Goal: Navigation & Orientation: Find specific page/section

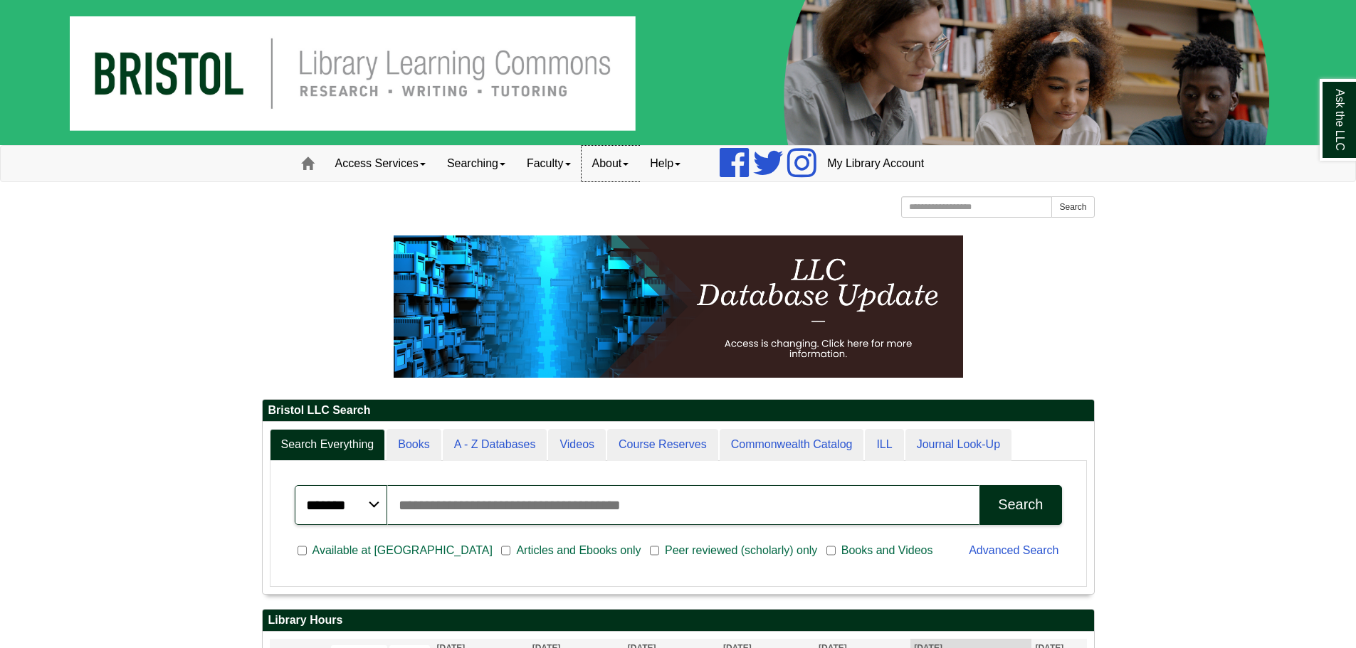
click at [634, 159] on link "About" at bounding box center [610, 164] width 58 height 36
click at [631, 192] on link "Mission" at bounding box center [639, 194] width 114 height 16
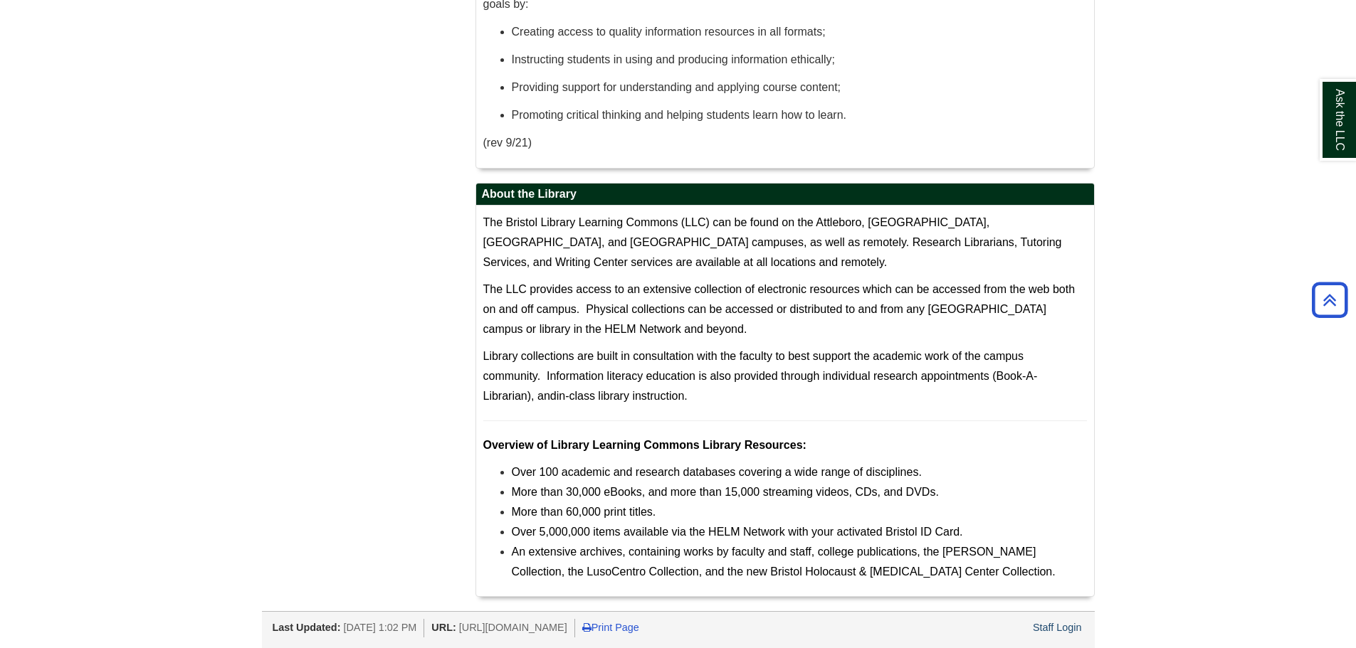
scroll to position [75, 0]
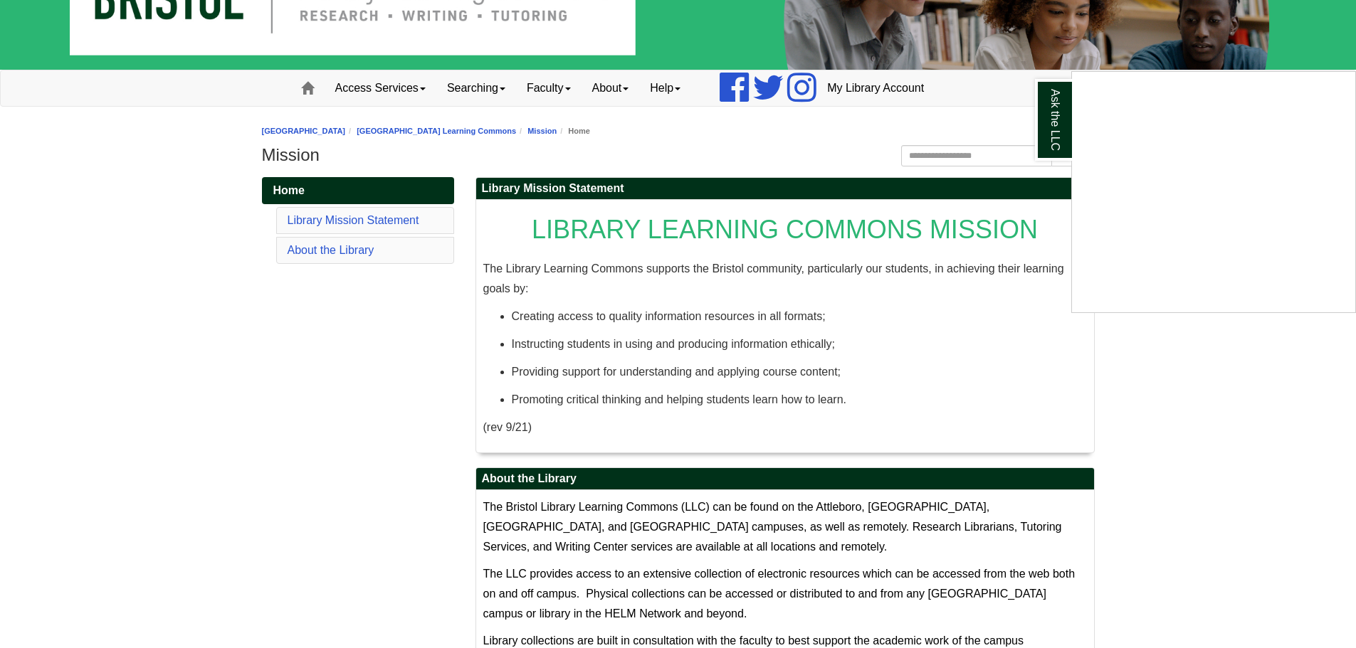
click at [337, 291] on div "Ask the LLC" at bounding box center [678, 324] width 1356 height 648
click at [640, 83] on link "About" at bounding box center [610, 88] width 58 height 36
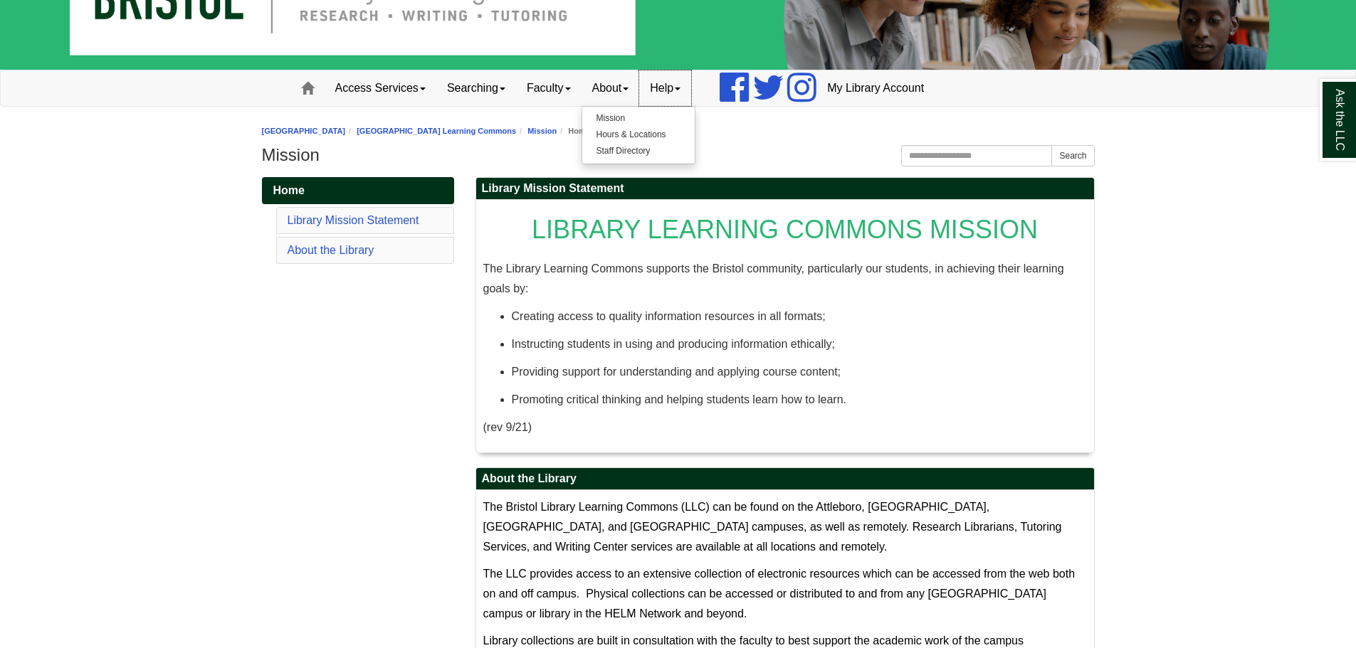
click at [667, 80] on link "Help" at bounding box center [665, 88] width 52 height 36
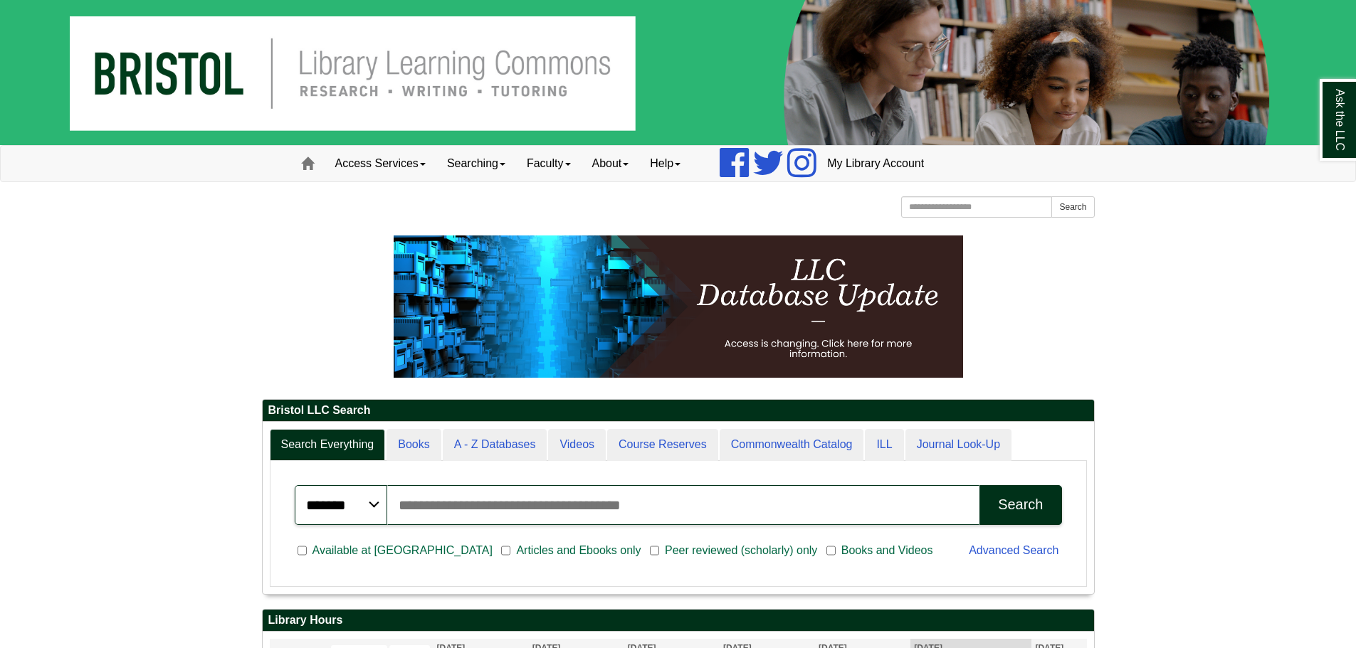
scroll to position [171, 831]
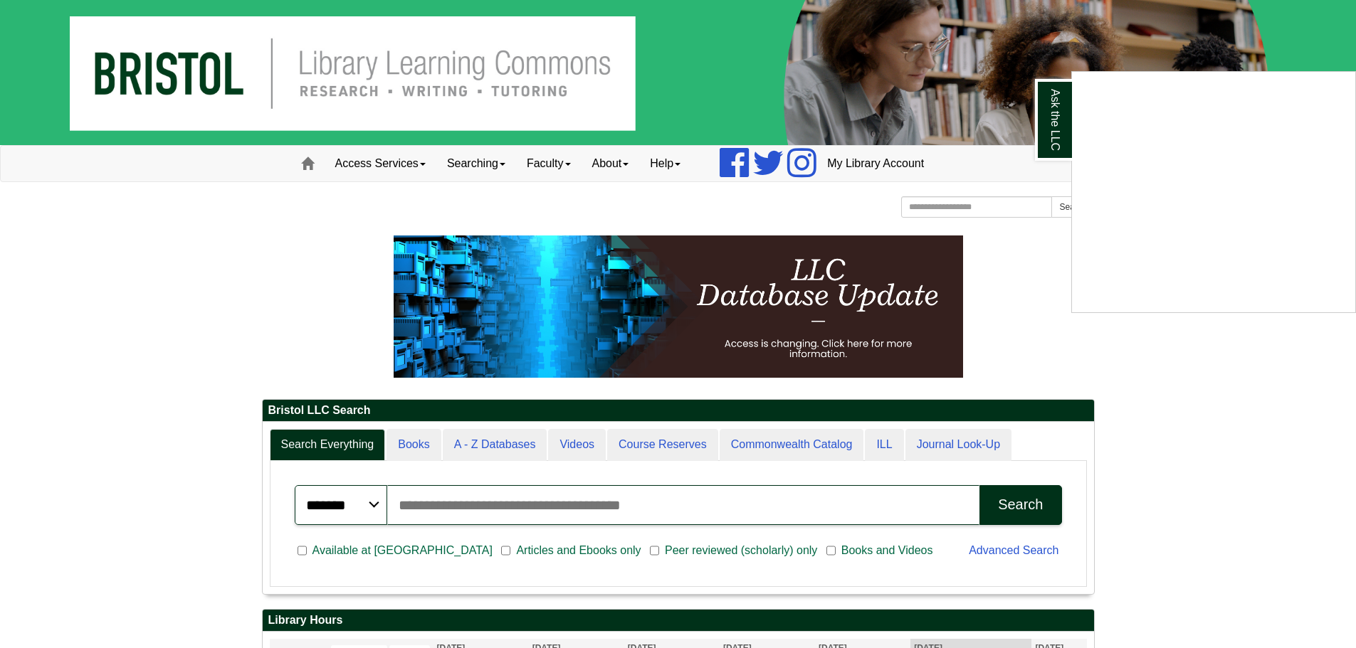
click at [483, 435] on div "Ask the LLC" at bounding box center [678, 324] width 1356 height 648
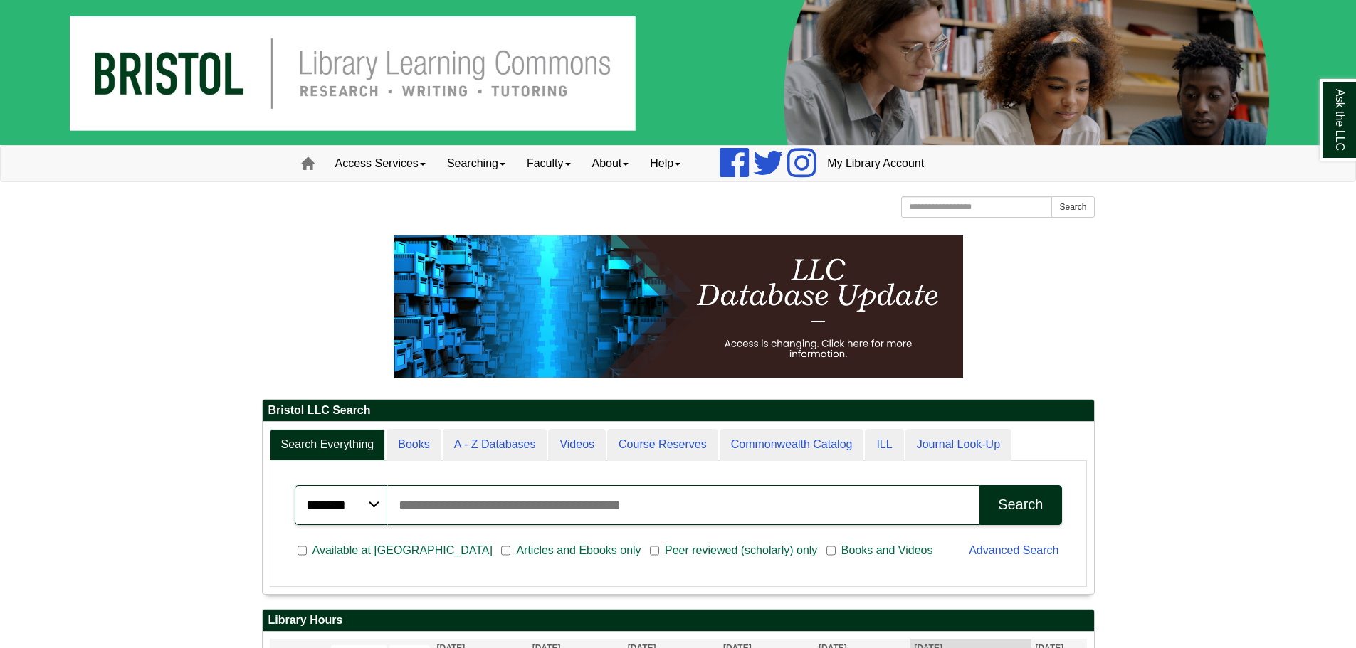
scroll to position [7, 7]
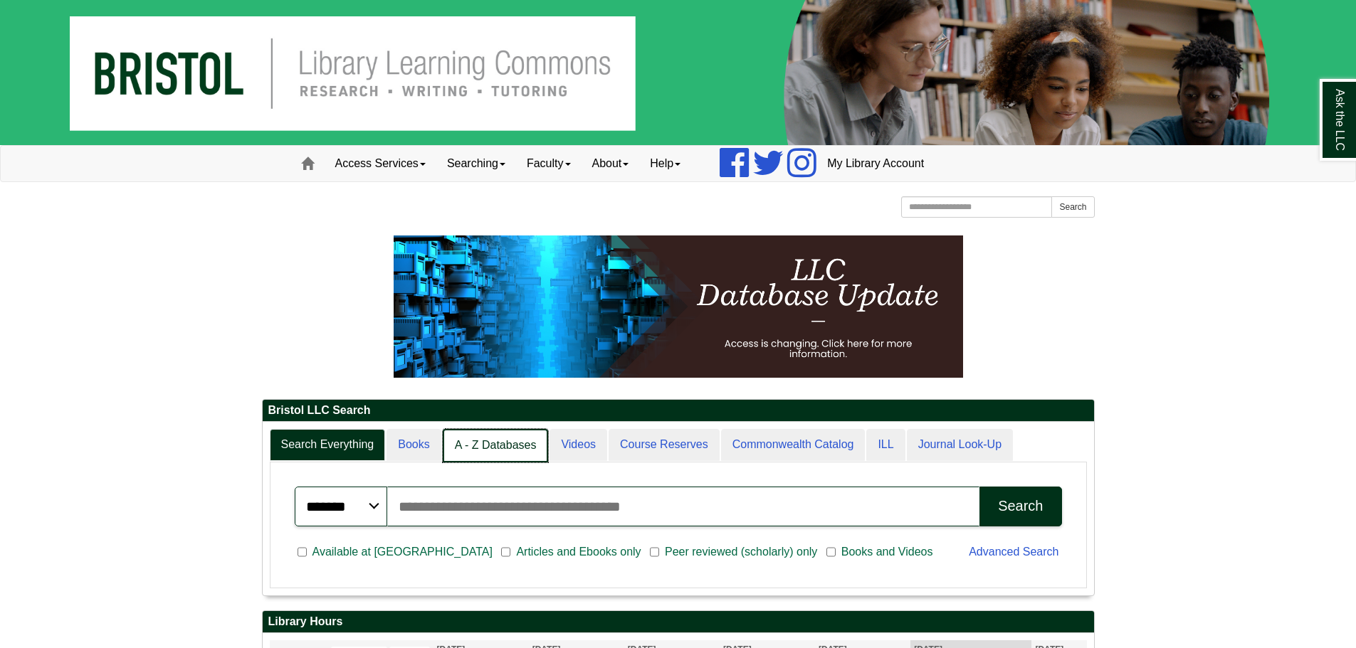
click at [487, 443] on link "A - Z Databases" at bounding box center [496, 445] width 106 height 33
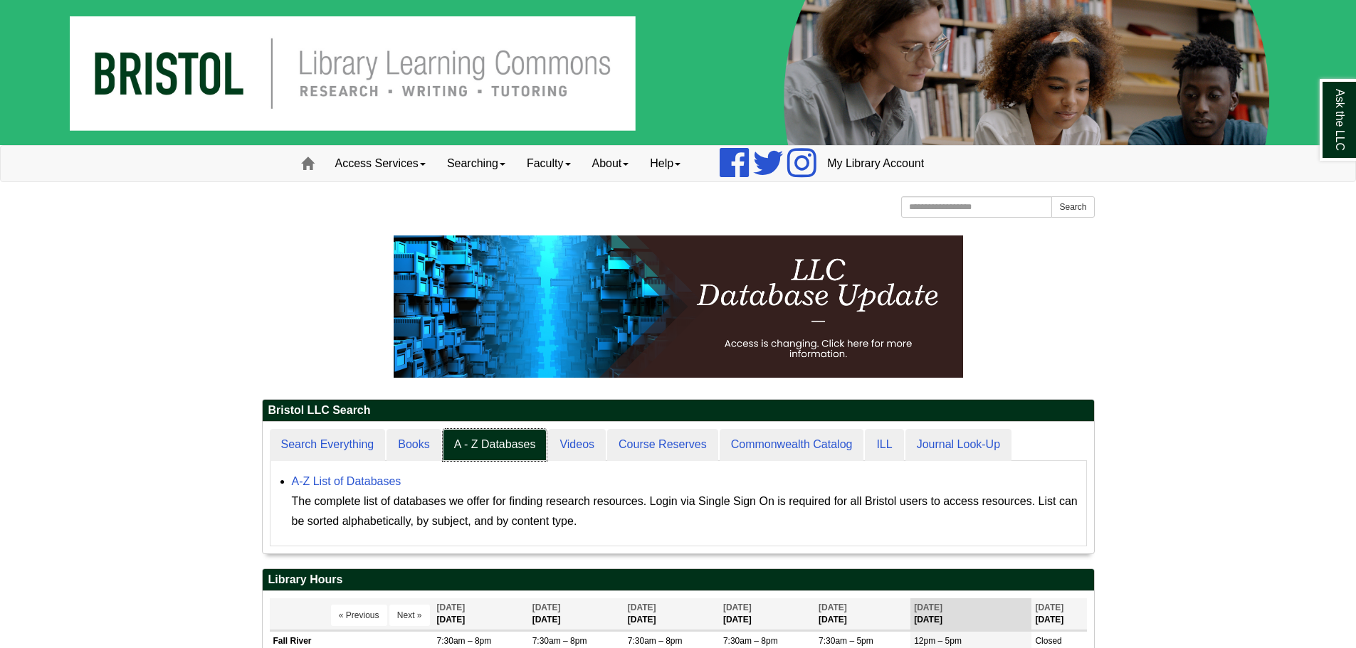
scroll to position [132, 831]
click at [374, 485] on link "A-Z List of Databases" at bounding box center [347, 481] width 110 height 12
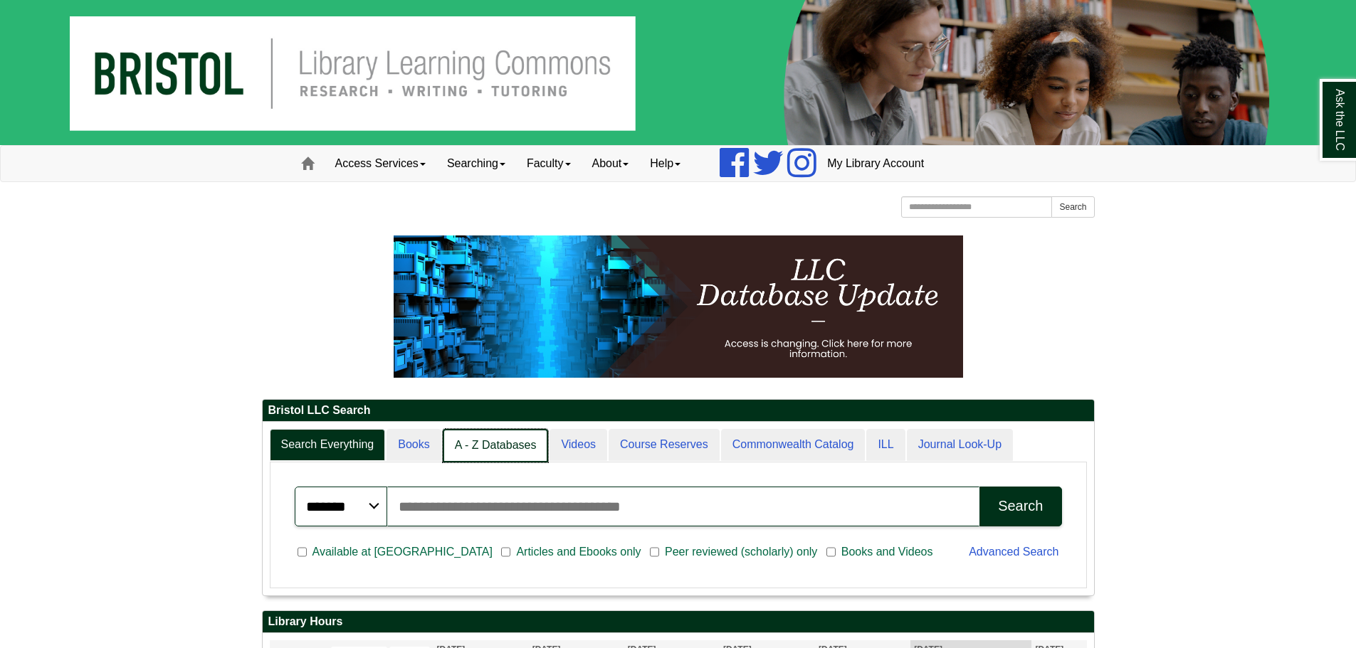
scroll to position [173, 831]
click at [496, 454] on link "A - Z Databases" at bounding box center [496, 445] width 106 height 33
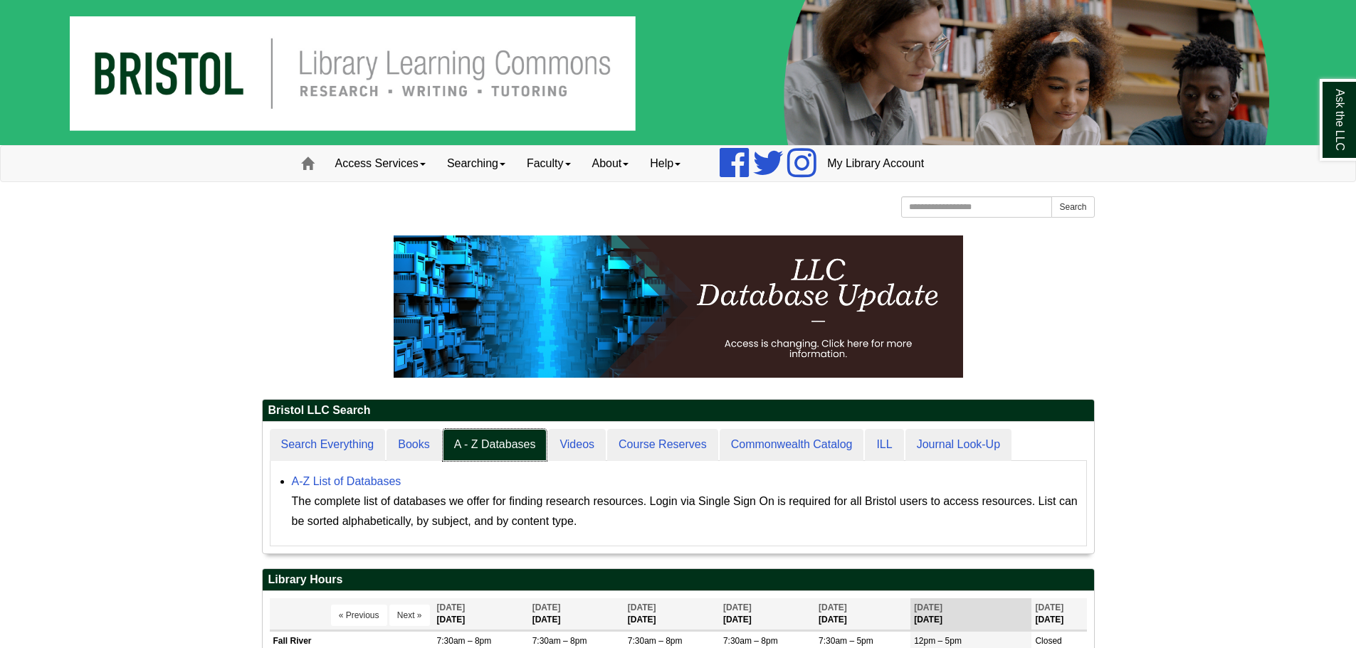
scroll to position [132, 831]
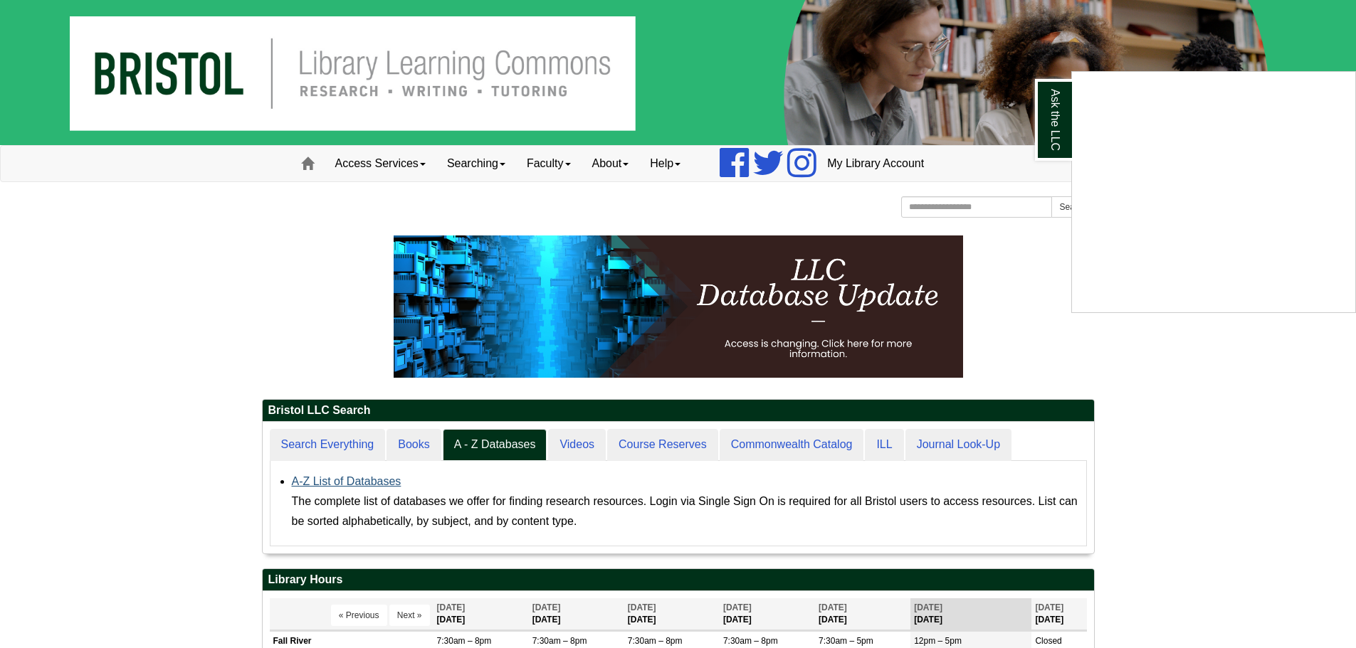
click at [354, 485] on div "Ask the LLC" at bounding box center [678, 324] width 1356 height 648
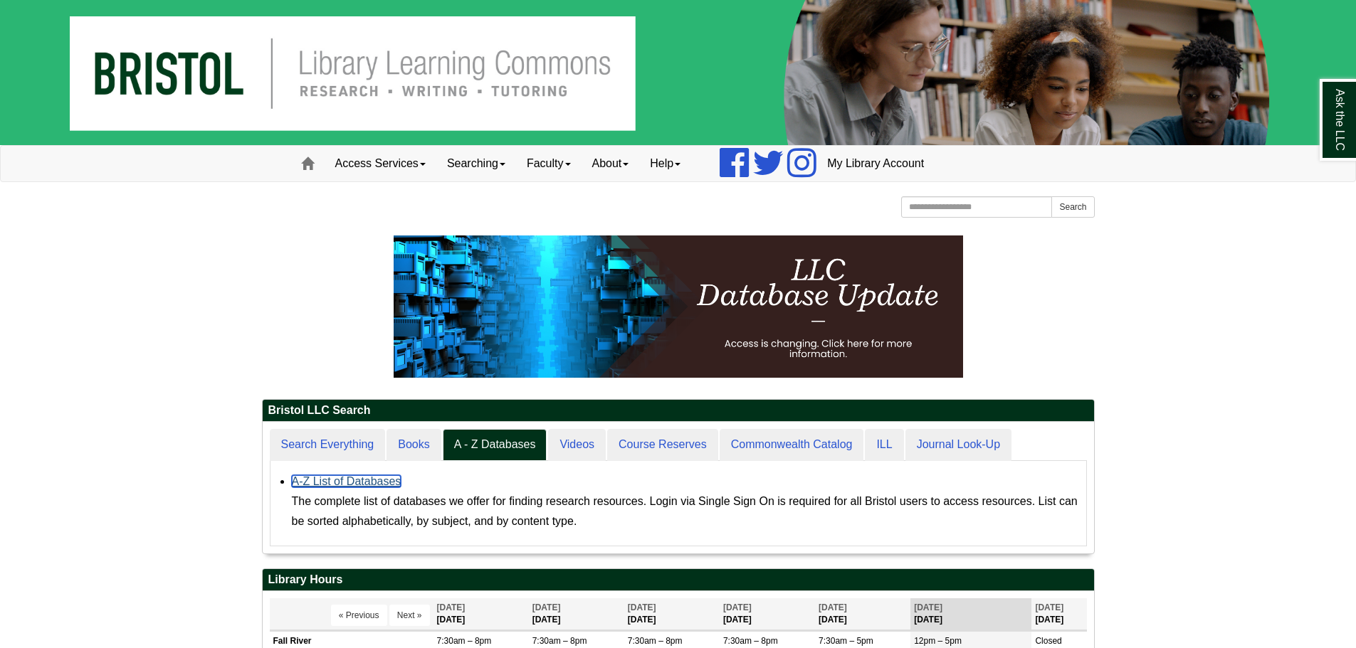
click at [354, 485] on link "A-Z List of Databases" at bounding box center [347, 481] width 110 height 12
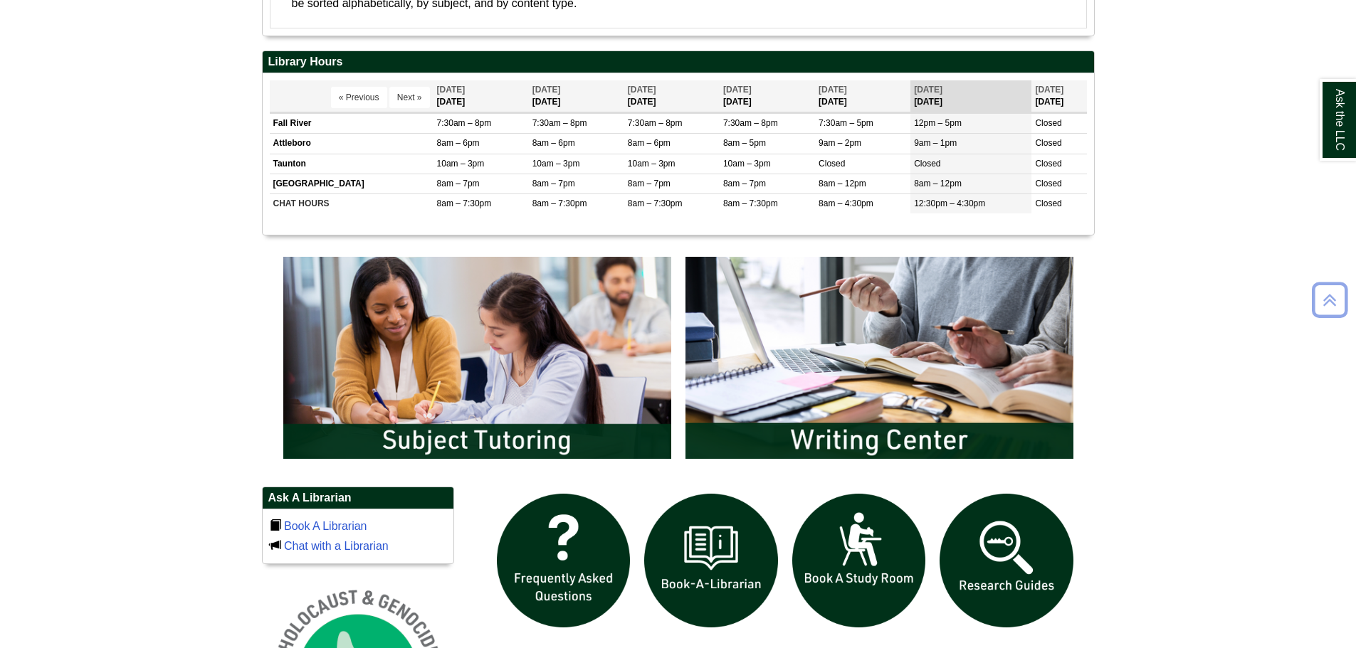
scroll to position [712, 0]
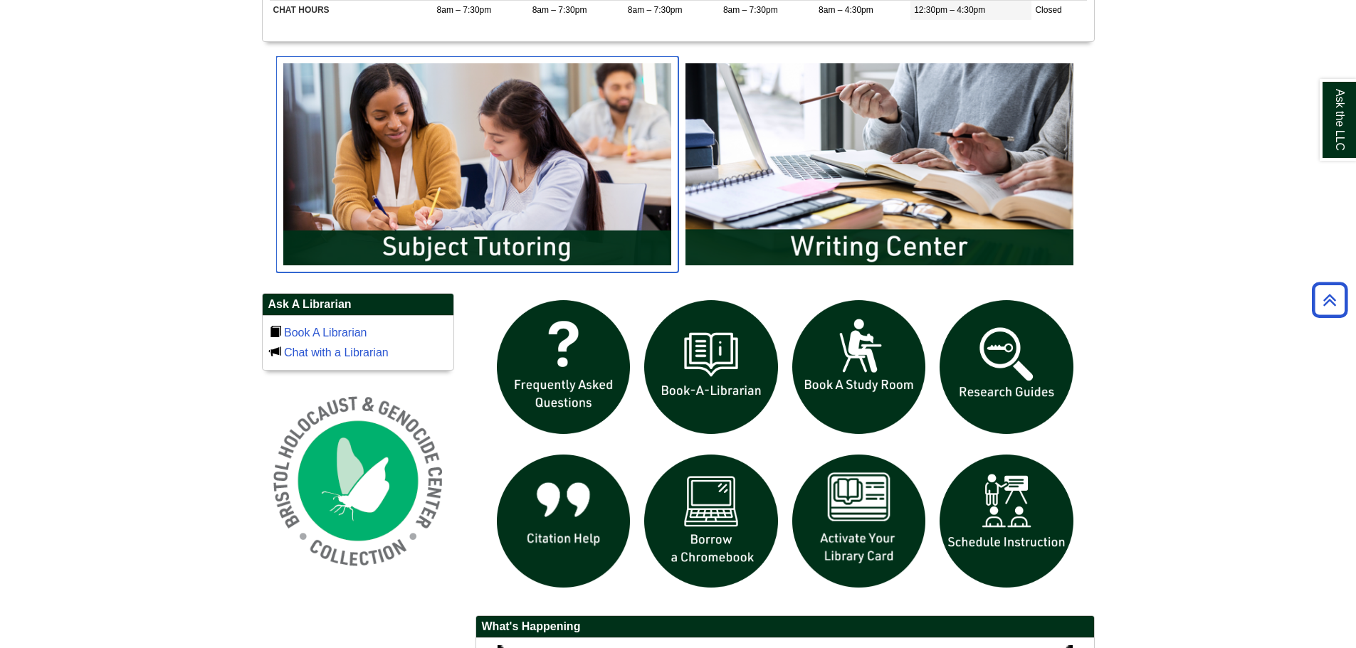
click at [516, 179] on img "slideshow" at bounding box center [477, 164] width 402 height 216
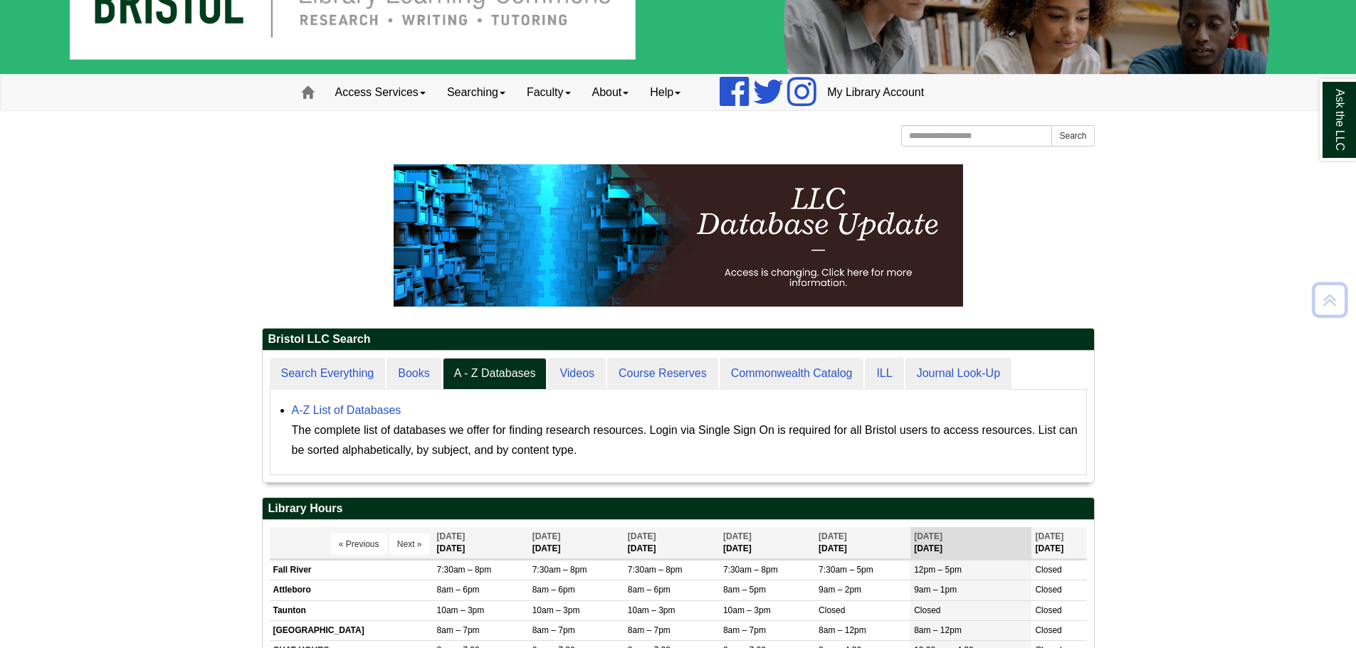
scroll to position [132, 831]
